Goal: Use online tool/utility

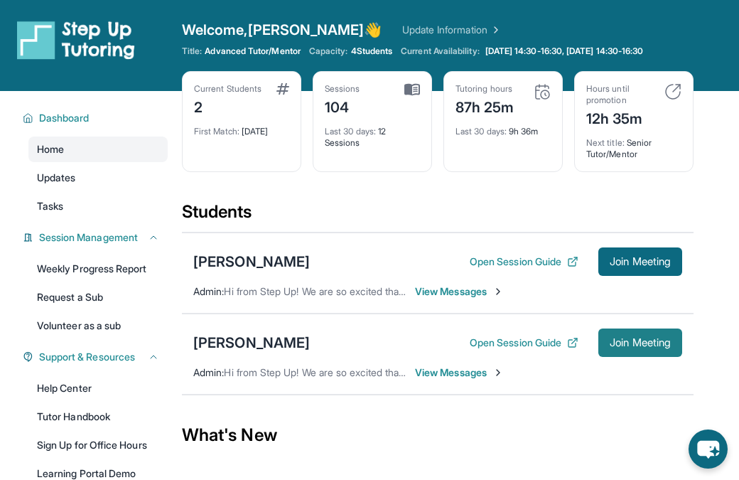
click at [660, 338] on span "Join Meeting" at bounding box center [640, 342] width 61 height 9
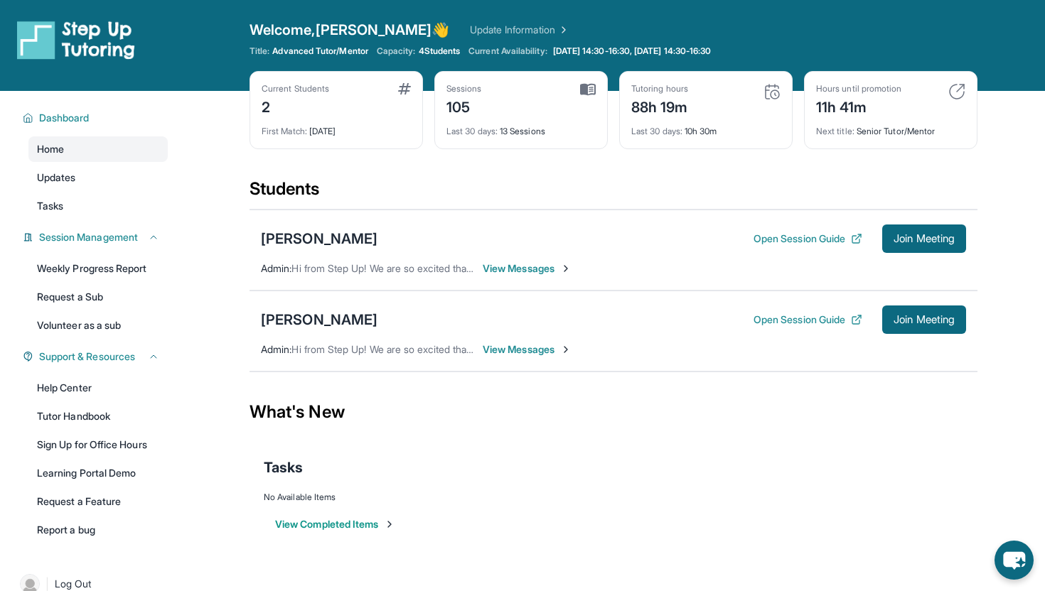
click at [654, 442] on div "What's New" at bounding box center [613, 412] width 728 height 63
